Goal: Transaction & Acquisition: Obtain resource

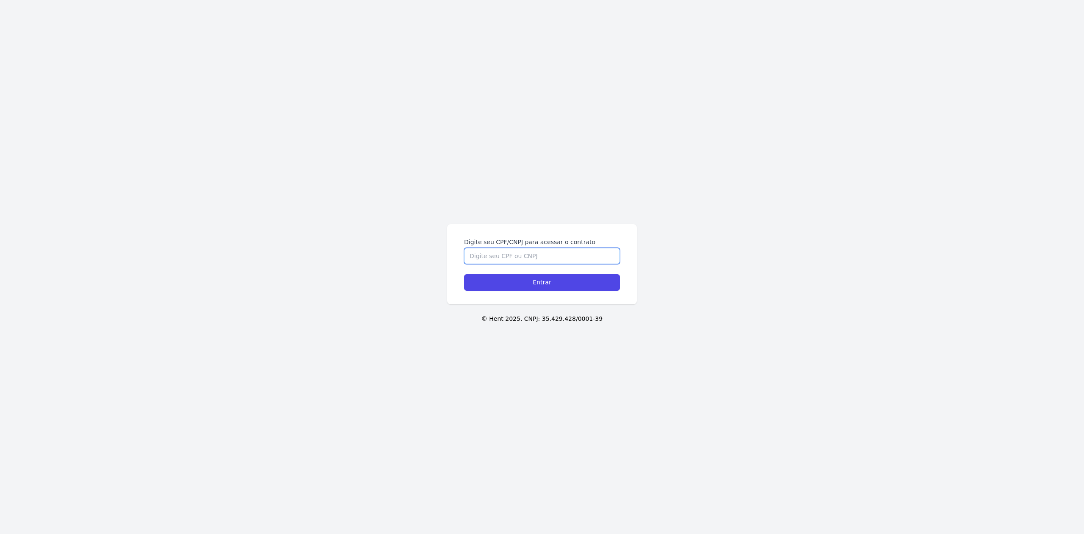
click at [536, 256] on input "Digite seu CPF/CNPJ para acessar o contrato" at bounding box center [542, 256] width 156 height 16
type input "06446419910"
click at [464, 274] on input "Entrar" at bounding box center [542, 282] width 156 height 17
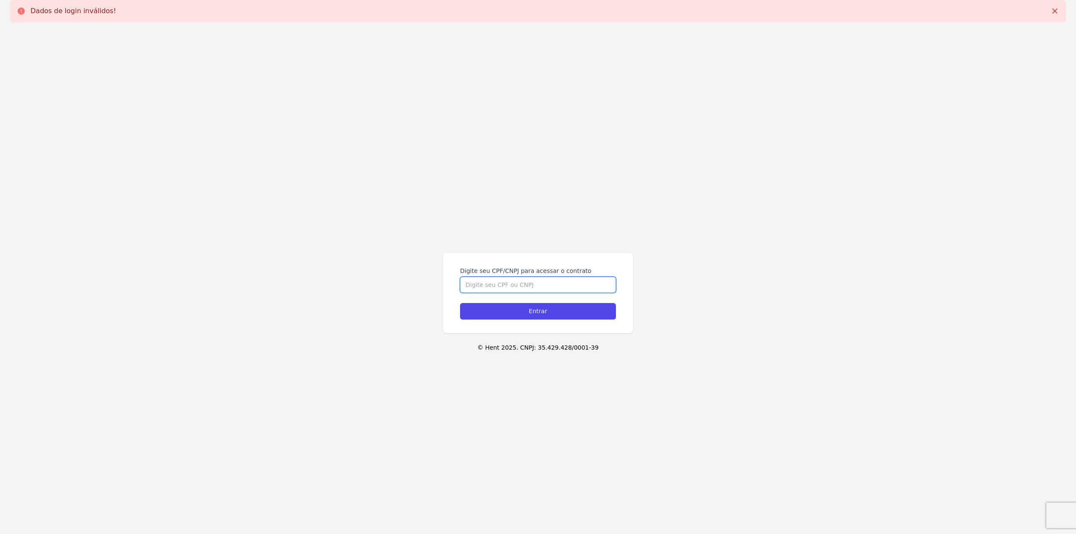
click at [546, 281] on input "Digite seu CPF/CNPJ para acessar o contrato" at bounding box center [538, 285] width 156 height 16
type input "06446419910"
click at [554, 309] on input "Entrar" at bounding box center [538, 311] width 156 height 17
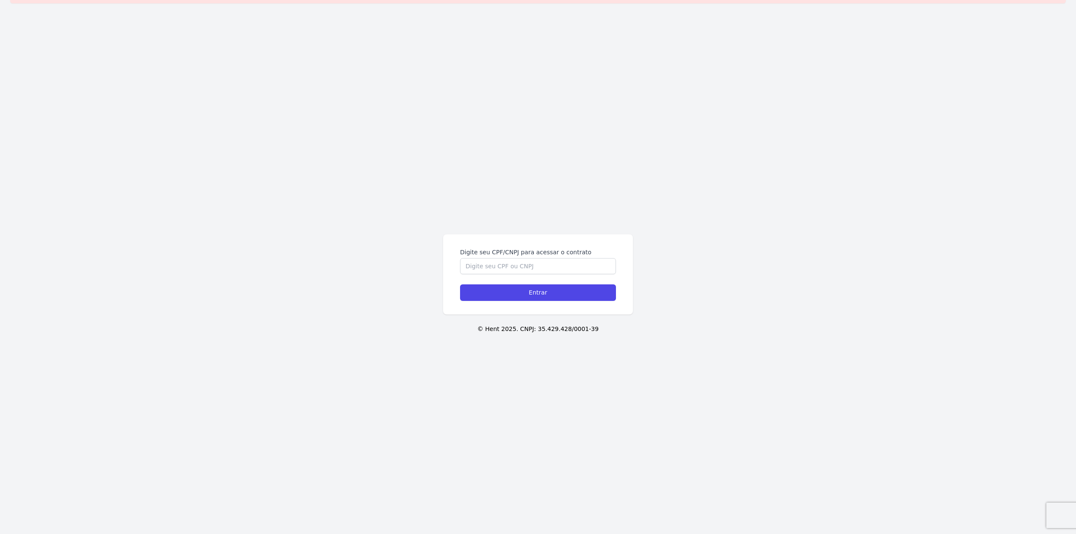
scroll to position [29, 0]
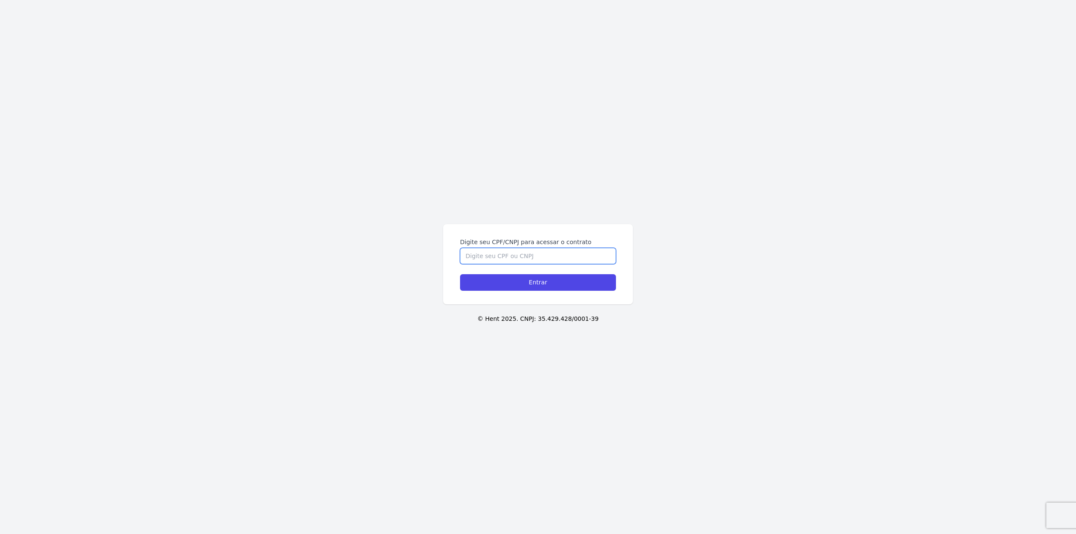
click at [576, 263] on input "Digite seu CPF/CNPJ para acessar o contrato" at bounding box center [538, 256] width 156 height 16
type input "06446419910"
click at [558, 282] on input "Entrar" at bounding box center [538, 282] width 156 height 17
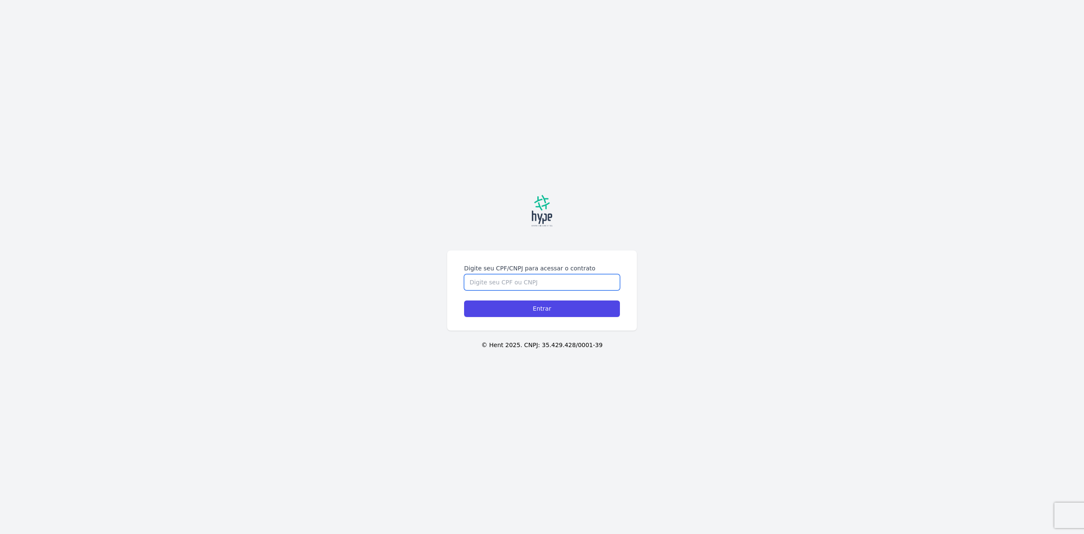
click at [574, 284] on input "Digite seu CPF/CNPJ para acessar o contrato" at bounding box center [542, 282] width 156 height 16
type input "06446419910"
click at [574, 312] on input "Entrar" at bounding box center [542, 308] width 156 height 17
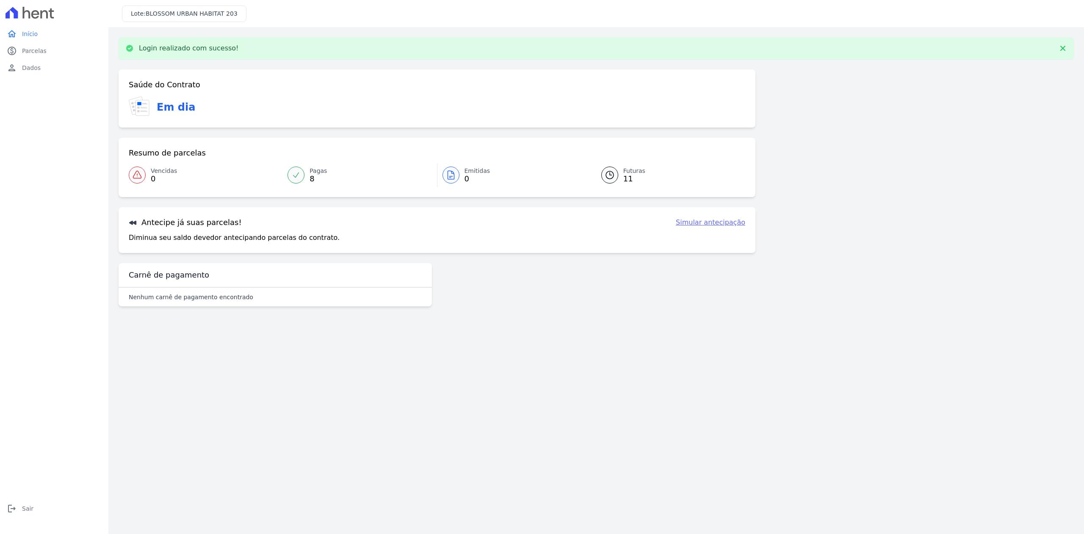
click at [722, 224] on link "Simular antecipação" at bounding box center [710, 222] width 69 height 10
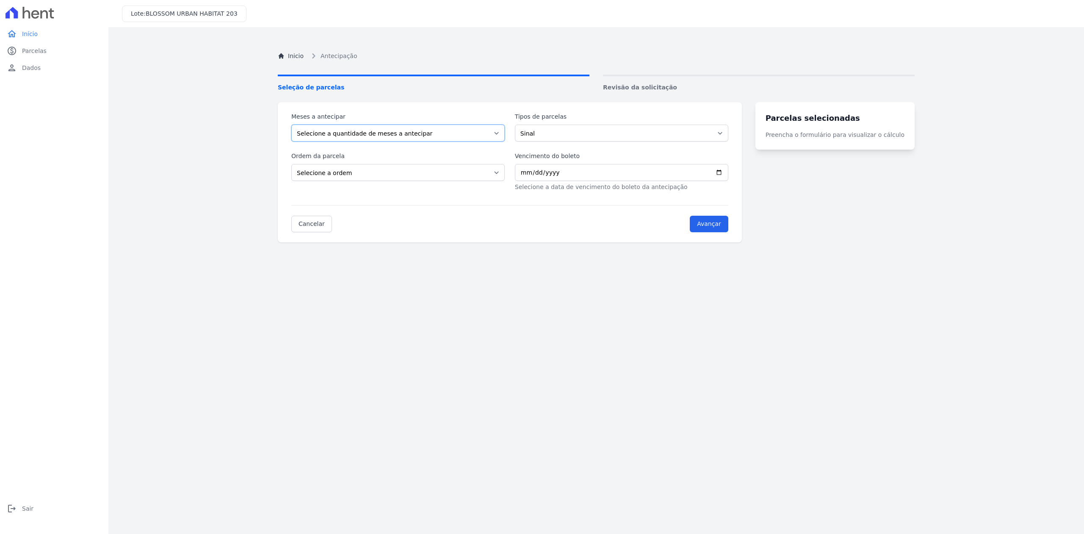
click at [387, 132] on select "Selecione a quantidade de meses a antecipar 1 2 3 4 5 6 7 8 9" at bounding box center [397, 133] width 213 height 17
select select "9"
click at [291, 125] on select "Selecione a quantidade de meses a antecipar 1 2 3 4 5 6 7 8 9" at bounding box center [397, 133] width 213 height 17
click at [608, 130] on select "Sinal Intercalada Parcela Normal" at bounding box center [621, 133] width 213 height 17
select select "standard"
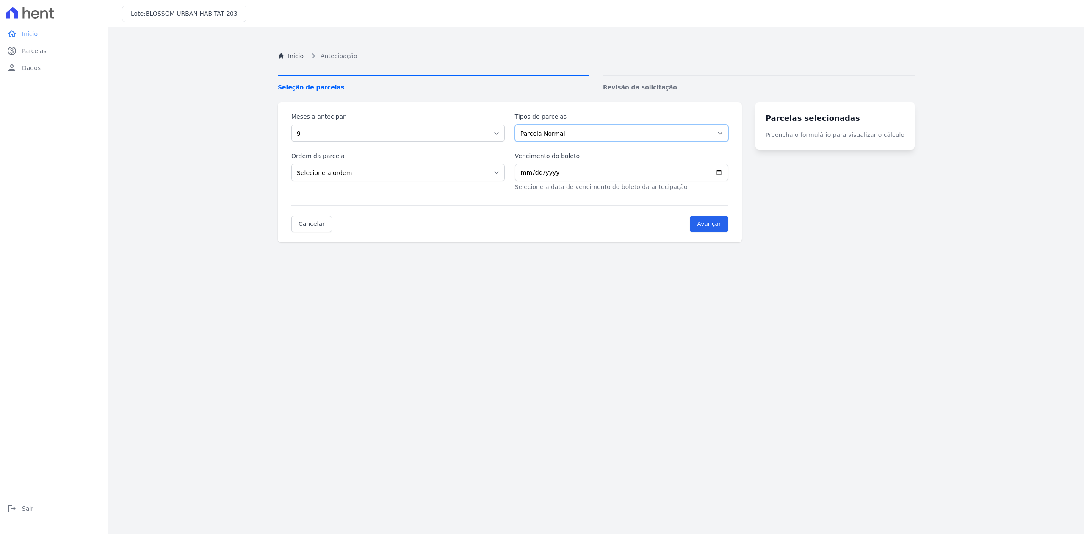
click at [519, 125] on select "Sinal Intercalada Parcela Normal" at bounding box center [621, 133] width 213 height 17
click at [424, 174] on select "Selecione a ordem Últimas parcelas Primeiras parcelas" at bounding box center [397, 172] width 213 height 17
select select "ending"
click at [291, 164] on select "Selecione a ordem Últimas parcelas Primeiras parcelas" at bounding box center [397, 172] width 213 height 17
click at [661, 164] on input "Vencimento do boleto" at bounding box center [621, 172] width 213 height 17
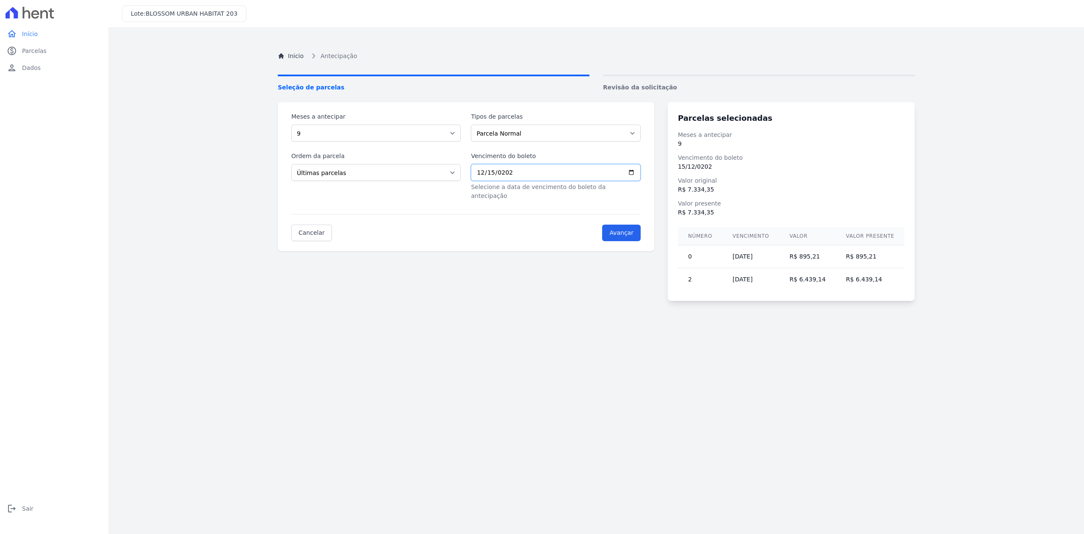
type input "[DATE]"
click at [639, 225] on input "Avançar" at bounding box center [621, 232] width 39 height 17
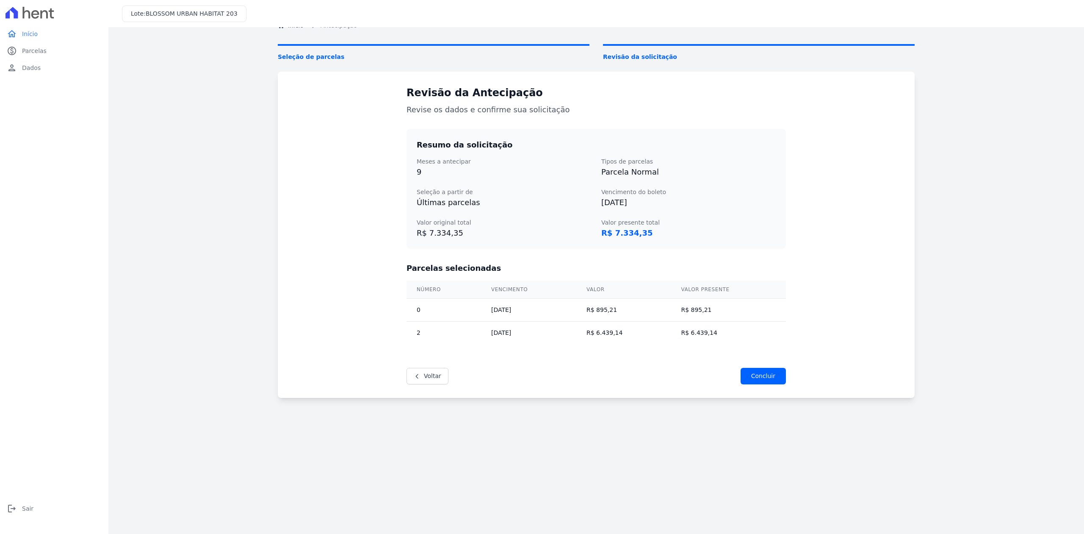
scroll to position [47, 0]
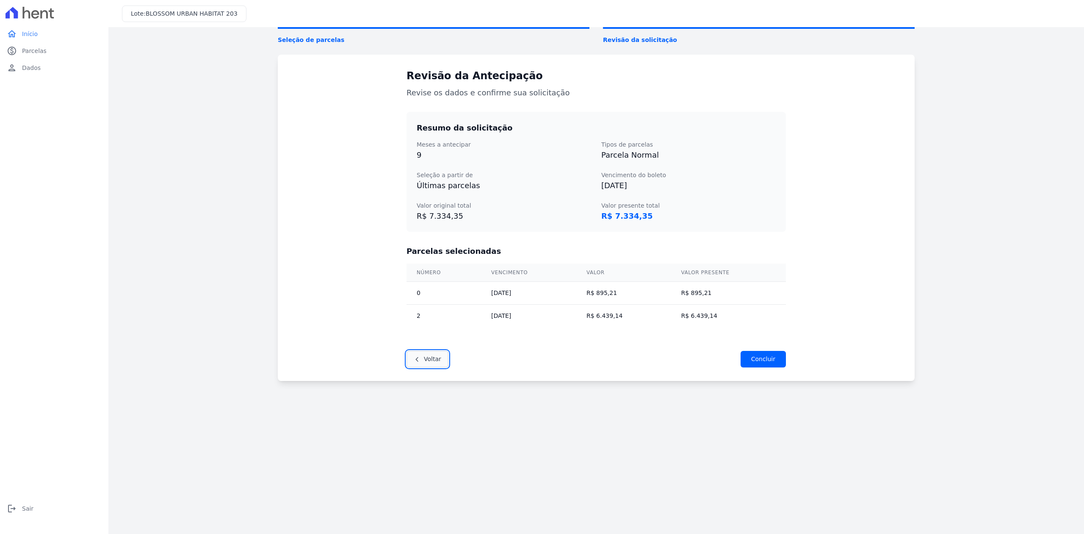
click at [428, 364] on link "Voltar" at bounding box center [428, 359] width 42 height 17
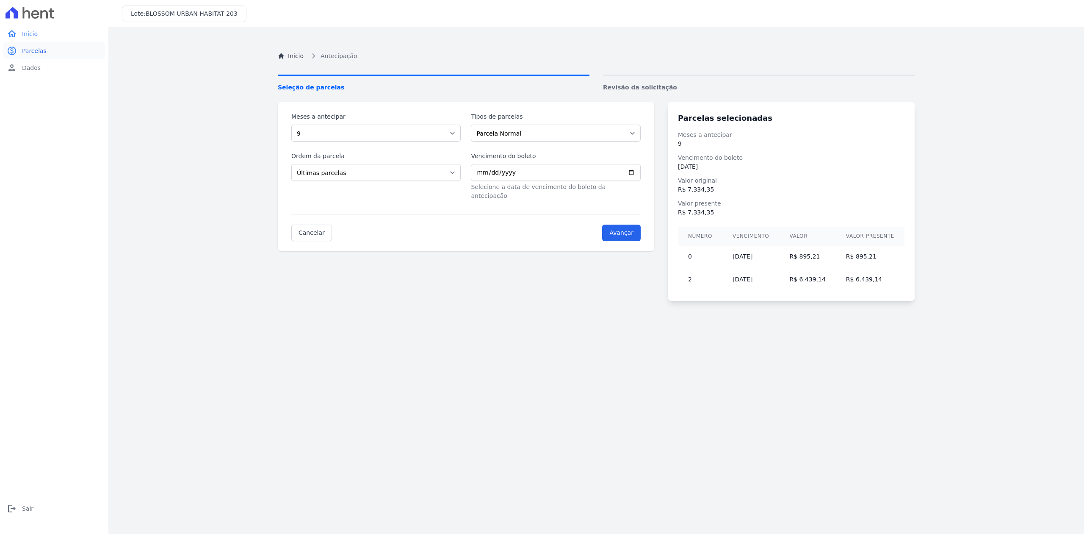
click at [14, 53] on icon "paid" at bounding box center [12, 51] width 10 height 10
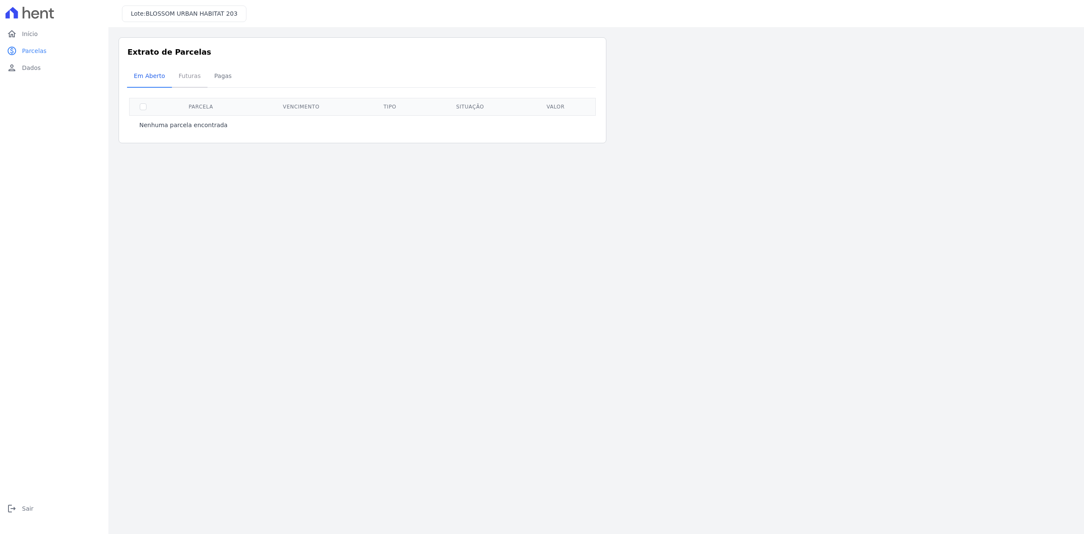
click at [183, 80] on span "Futuras" at bounding box center [190, 75] width 32 height 17
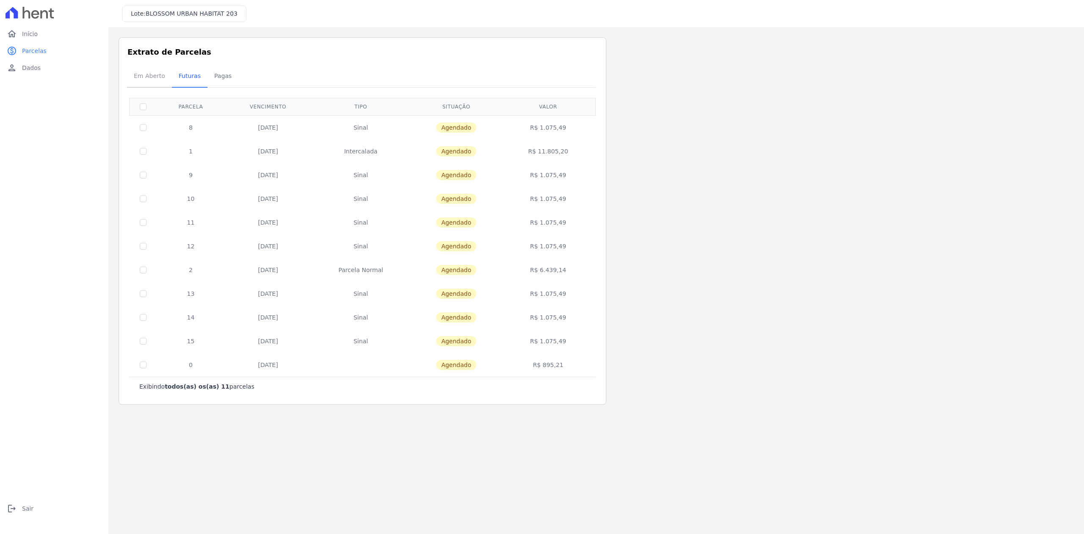
click at [152, 80] on span "Em Aberto" at bounding box center [150, 75] width 42 height 17
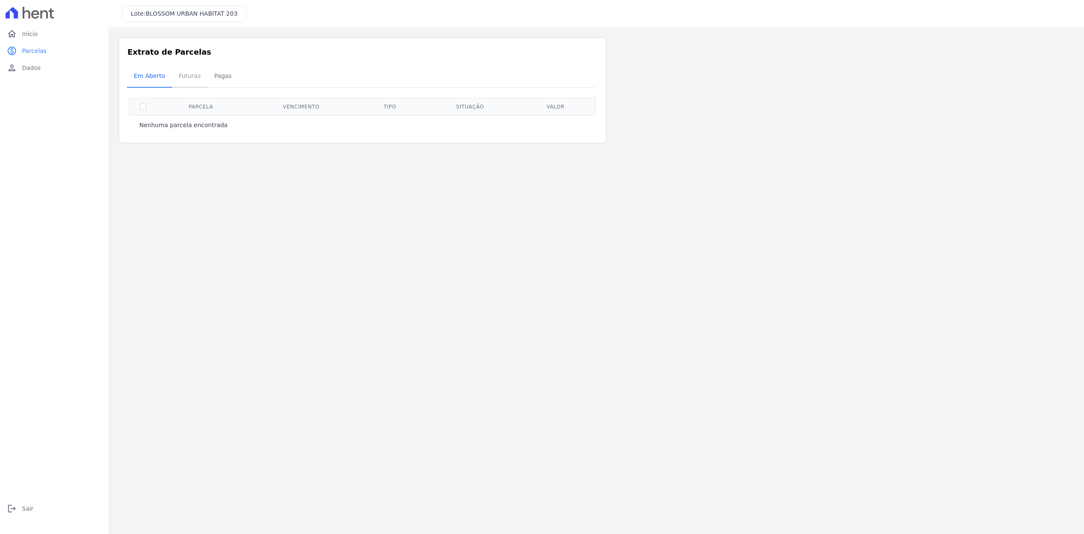
click at [185, 78] on span "Futuras" at bounding box center [190, 75] width 32 height 17
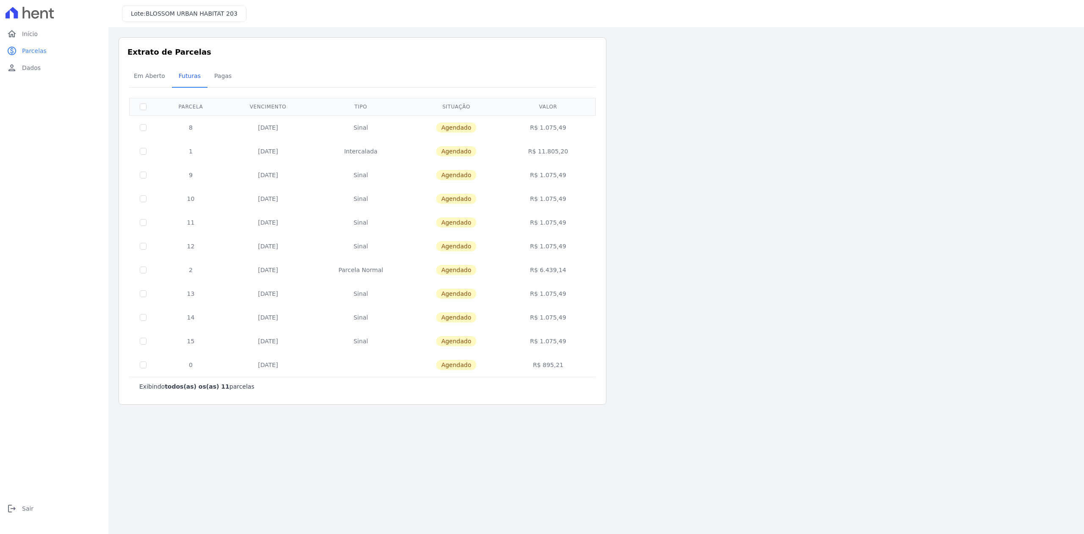
drag, startPoint x: 556, startPoint y: 269, endPoint x: 525, endPoint y: 271, distance: 31.0
click at [525, 271] on td "R$ 6.439,14" at bounding box center [547, 270] width 91 height 24
drag, startPoint x: 573, startPoint y: 366, endPoint x: 524, endPoint y: 119, distance: 252.2
click at [524, 119] on tbody "8 [DATE] [GEOGRAPHIC_DATA] [GEOGRAPHIC_DATA] R$ 1.075,49 1 [DATE] [GEOGRAPHIC_D…" at bounding box center [363, 245] width 466 height 261
click at [750, 199] on div "Listagem de parcelas Baixar PDF Extrato de Parcelas Em [GEOGRAPHIC_DATA] Futura…" at bounding box center [596, 220] width 955 height 367
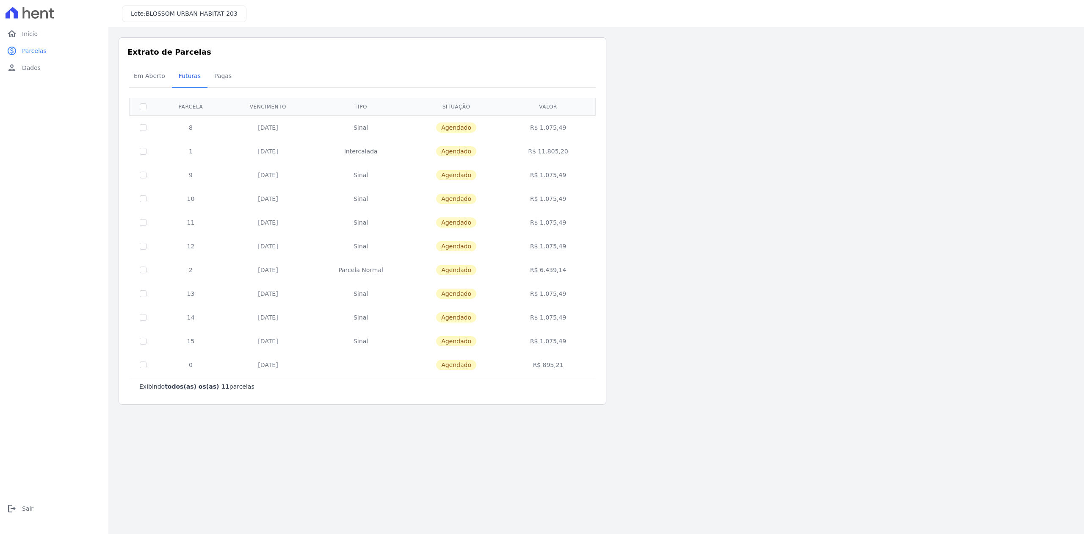
drag, startPoint x: 536, startPoint y: 266, endPoint x: 585, endPoint y: 266, distance: 49.1
click at [585, 266] on td "R$ 6.439,14" at bounding box center [547, 270] width 91 height 24
click at [604, 294] on div "Extrato de Parcelas Em [GEOGRAPHIC_DATA] Futuras [GEOGRAPHIC_DATA] 0 selecionad…" at bounding box center [363, 220] width 488 height 367
drag, startPoint x: 534, startPoint y: 269, endPoint x: 568, endPoint y: 270, distance: 33.9
click at [568, 270] on td "R$ 6.439,14" at bounding box center [547, 270] width 91 height 24
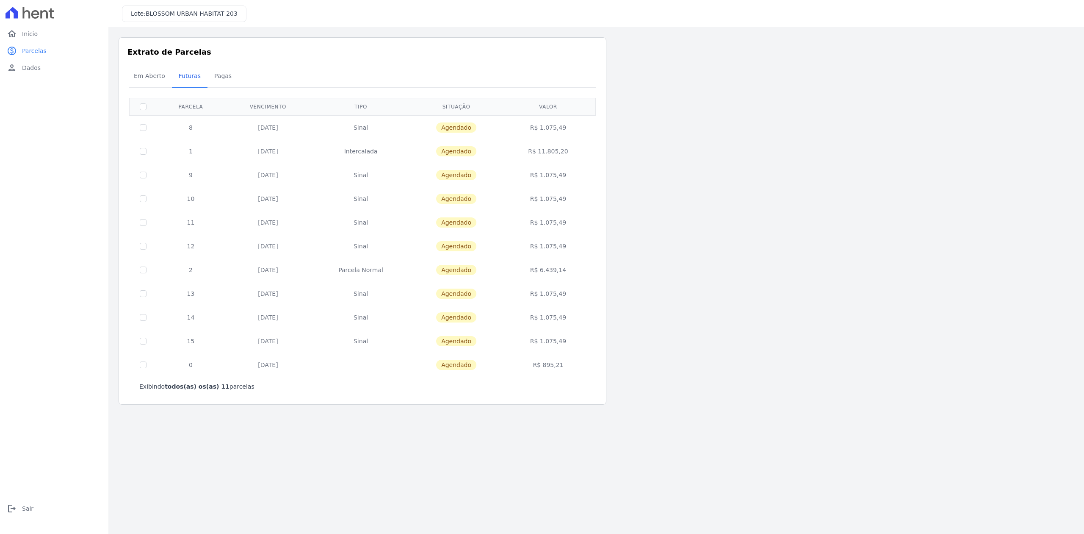
click at [617, 397] on div "Listagem de parcelas Baixar PDF Extrato de Parcelas Em [GEOGRAPHIC_DATA] Futura…" at bounding box center [596, 220] width 955 height 367
drag, startPoint x: 539, startPoint y: 366, endPoint x: 575, endPoint y: 364, distance: 36.0
click at [575, 364] on td "R$ 895,21" at bounding box center [547, 365] width 91 height 24
click at [599, 369] on div "Extrato de Parcelas Em [GEOGRAPHIC_DATA] Futuras [GEOGRAPHIC_DATA] 0 selecionad…" at bounding box center [363, 220] width 488 height 367
